Goal: Find specific page/section: Find specific page/section

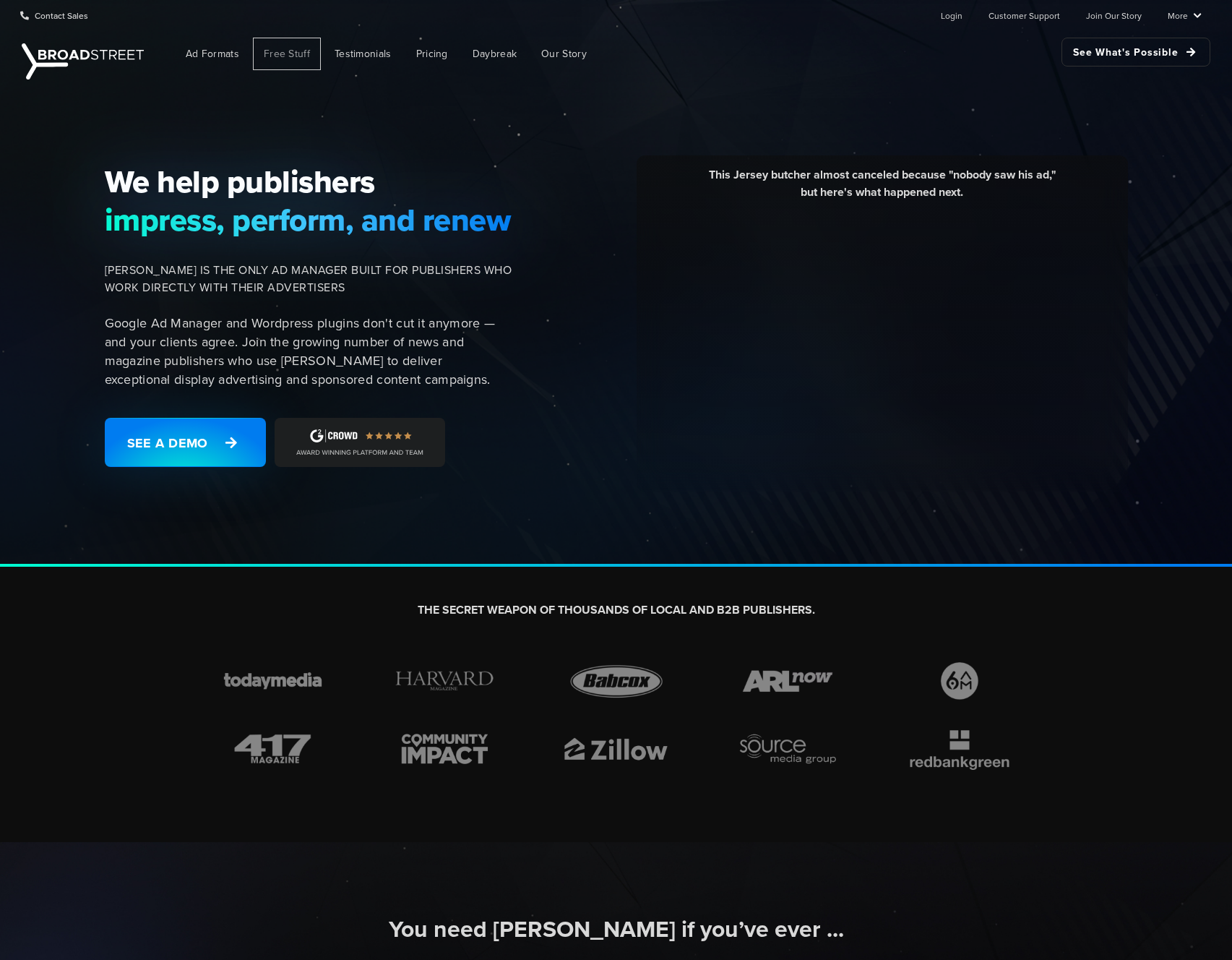
click at [302, 48] on span "Free Stuff" at bounding box center [286, 53] width 46 height 15
click at [300, 50] on span "Free Stuff" at bounding box center [286, 53] width 46 height 15
click at [290, 47] on span "Free Stuff" at bounding box center [286, 53] width 46 height 15
